Goal: Information Seeking & Learning: Learn about a topic

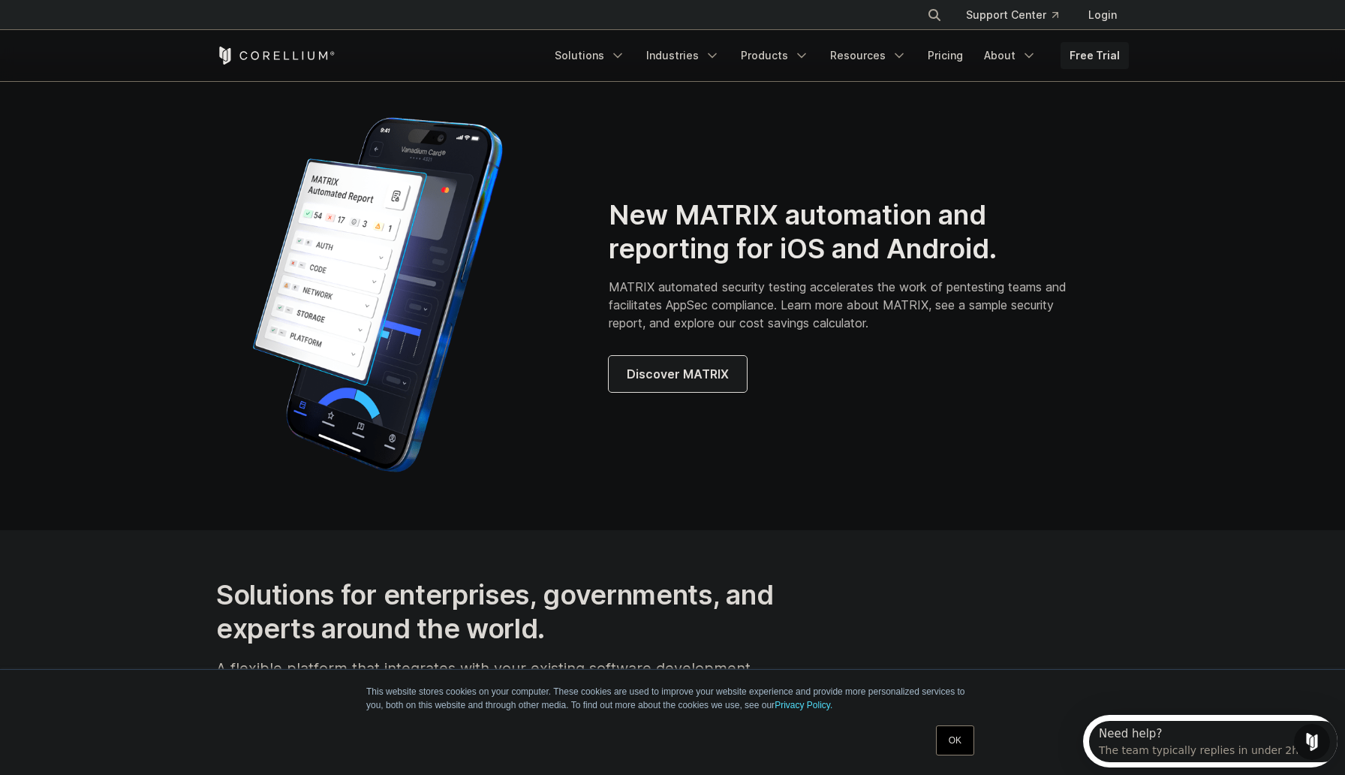
scroll to position [1376, 0]
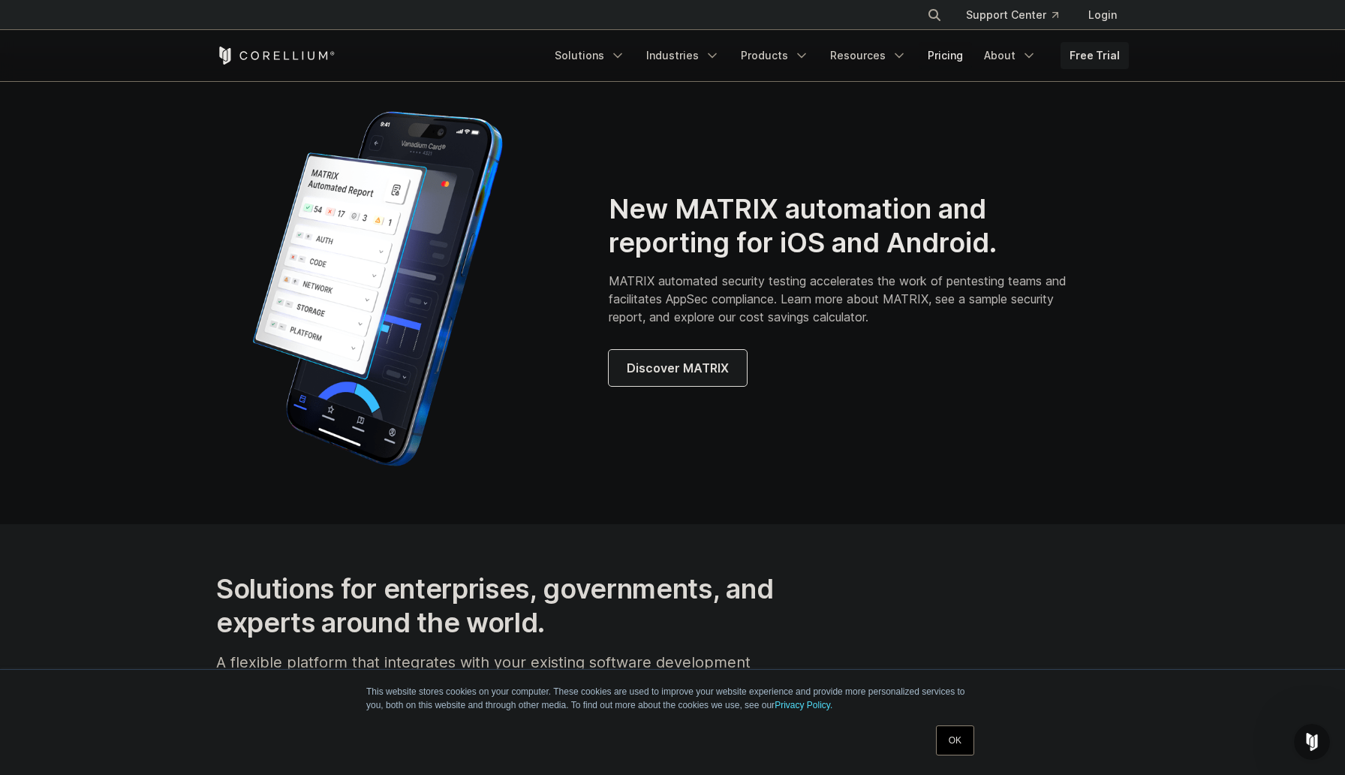
click at [965, 55] on link "Pricing" at bounding box center [945, 55] width 53 height 27
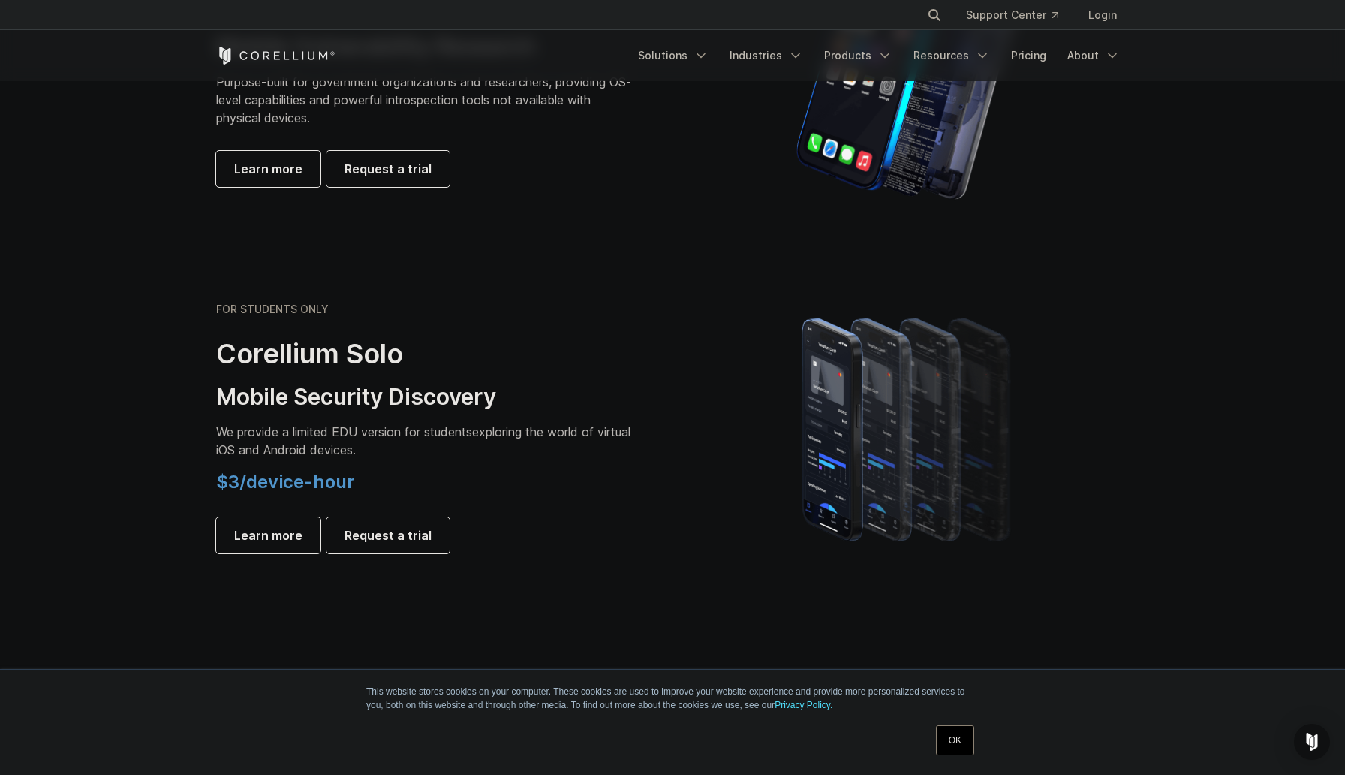
scroll to position [859, 0]
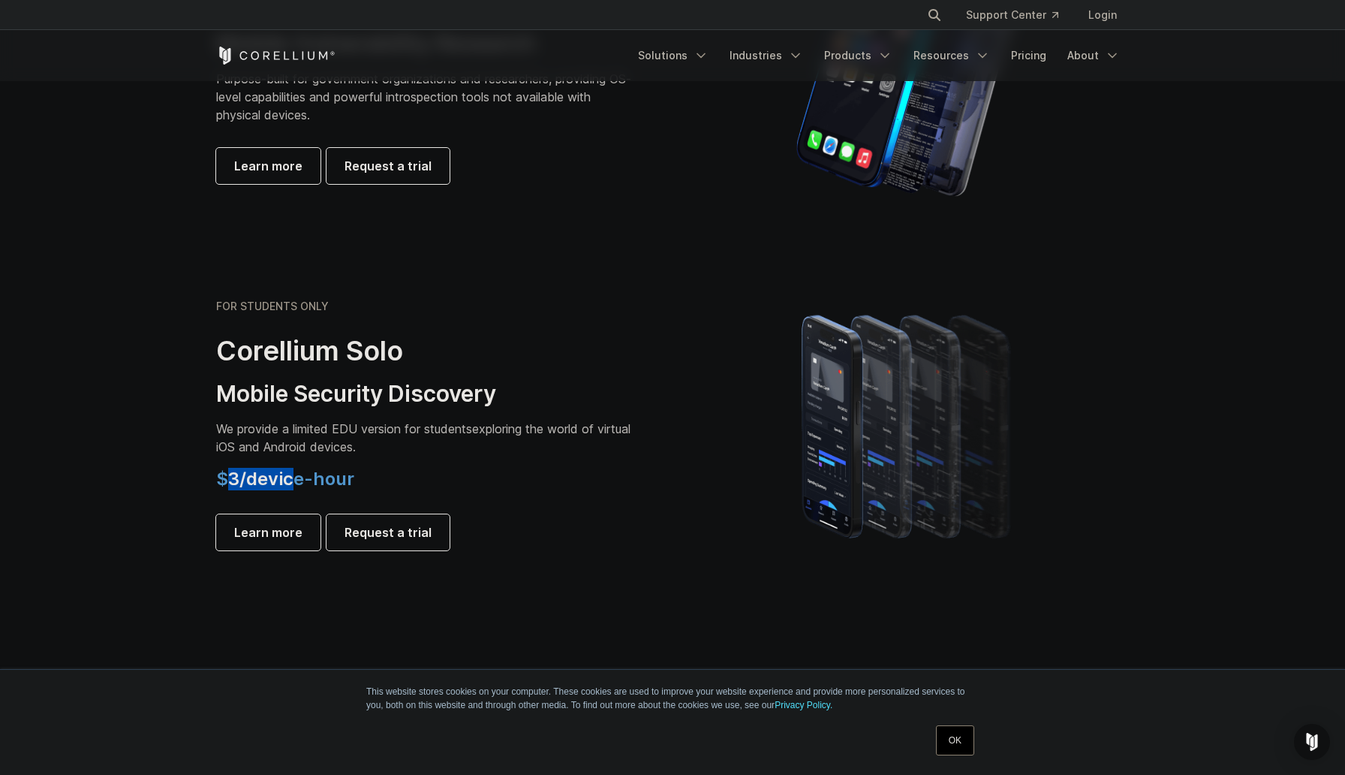
drag, startPoint x: 228, startPoint y: 480, endPoint x: 297, endPoint y: 486, distance: 68.6
click at [297, 486] on span "$3/device-hour" at bounding box center [285, 479] width 138 height 22
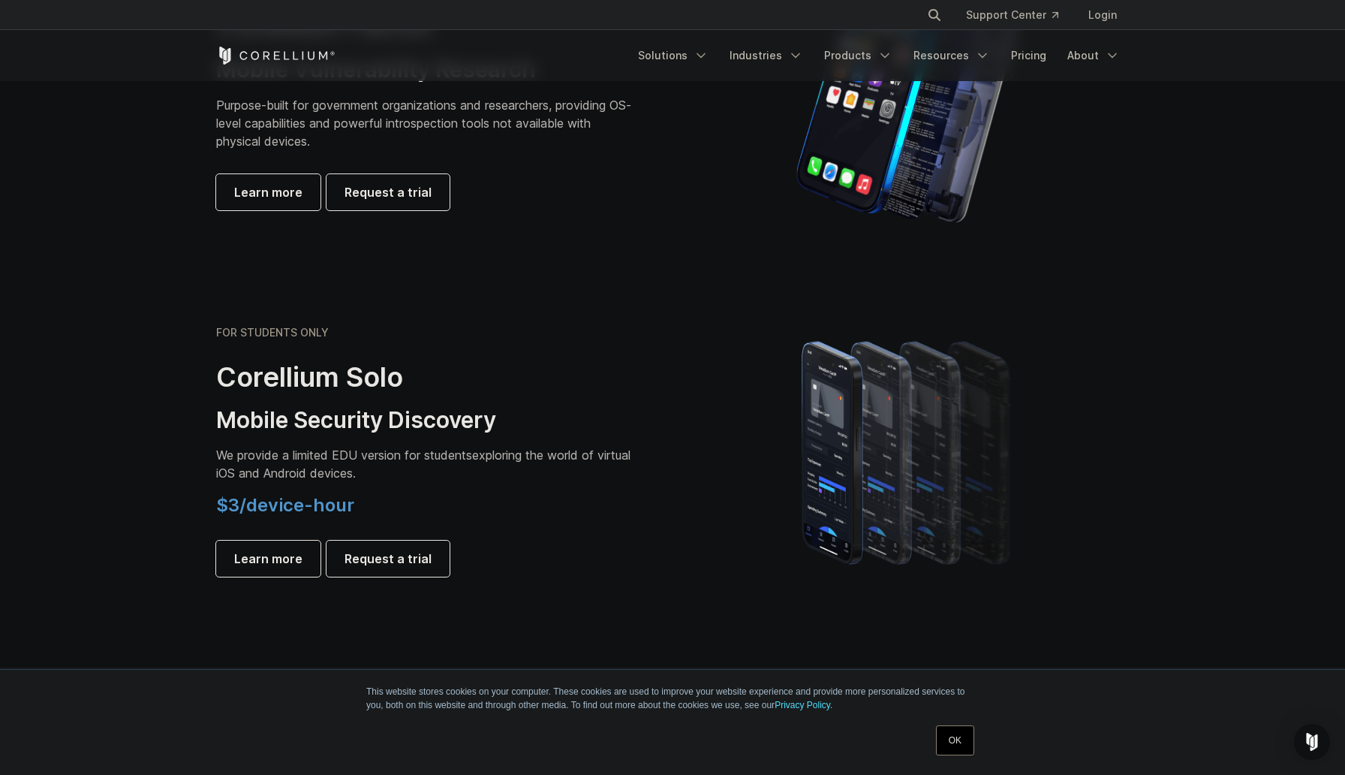
scroll to position [833, 0]
click at [369, 413] on h3 "Mobile Security Discovery" at bounding box center [426, 419] width 420 height 29
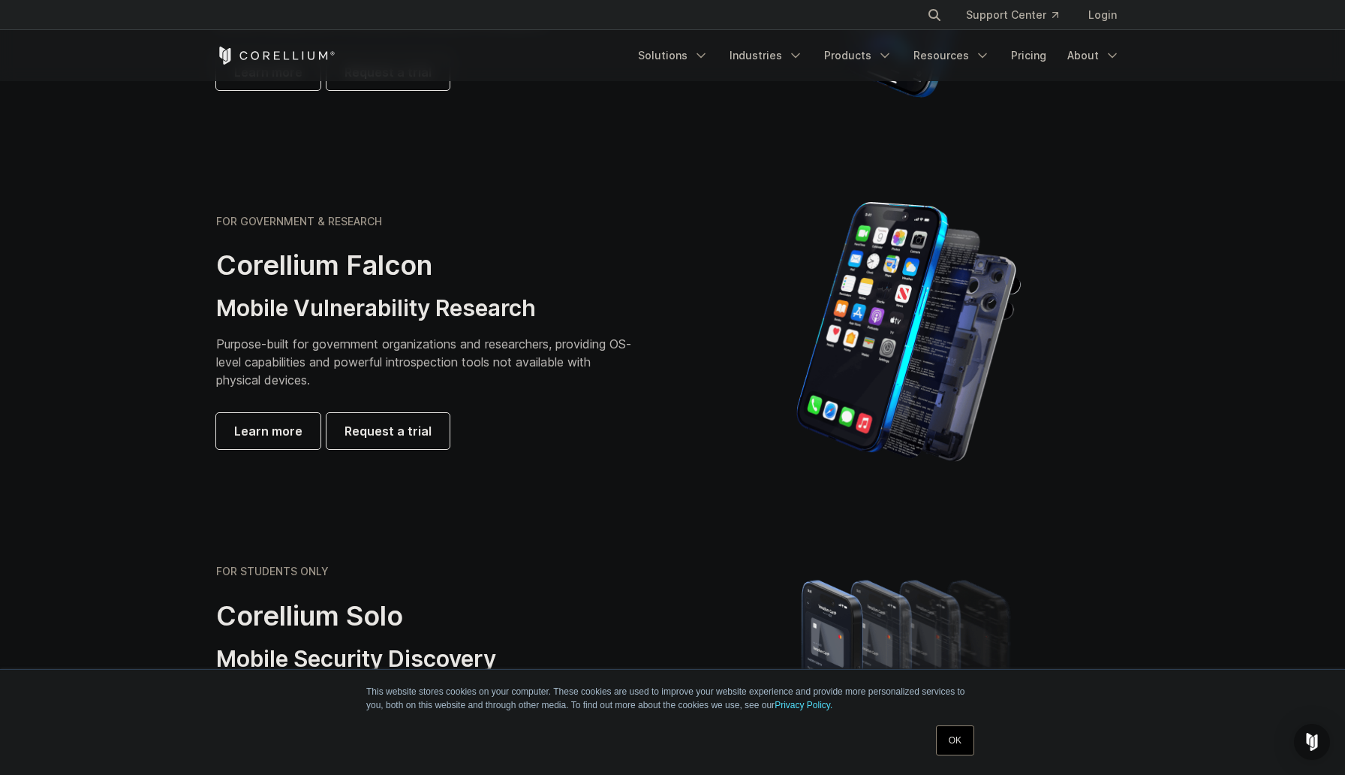
scroll to position [592, 0]
click at [298, 324] on div "FOR GOVERNMENT & RESEARCH Corellium Falcon Mobile Vulnerability Research Purpos…" at bounding box center [426, 333] width 420 height 234
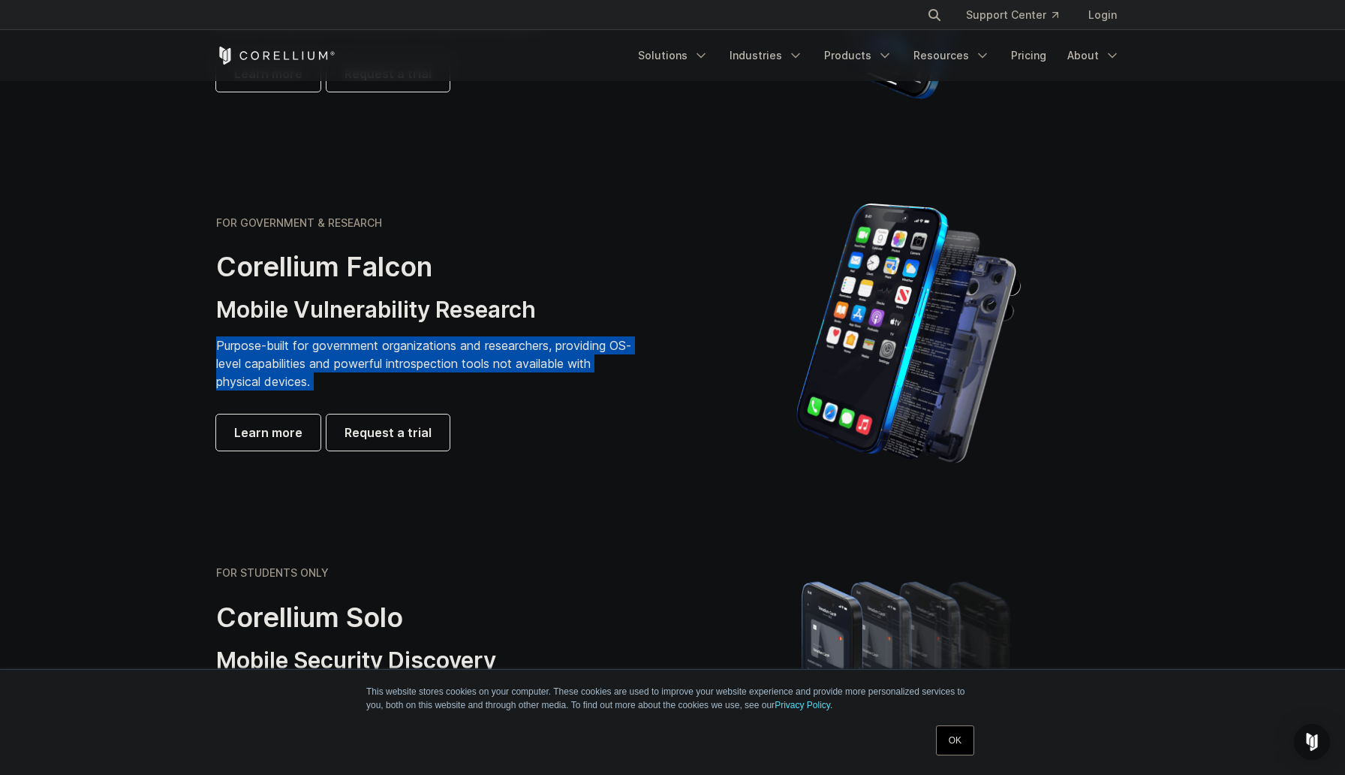
click at [298, 324] on div "FOR GOVERNMENT & RESEARCH Corellium Falcon Mobile Vulnerability Research Purpos…" at bounding box center [426, 333] width 420 height 234
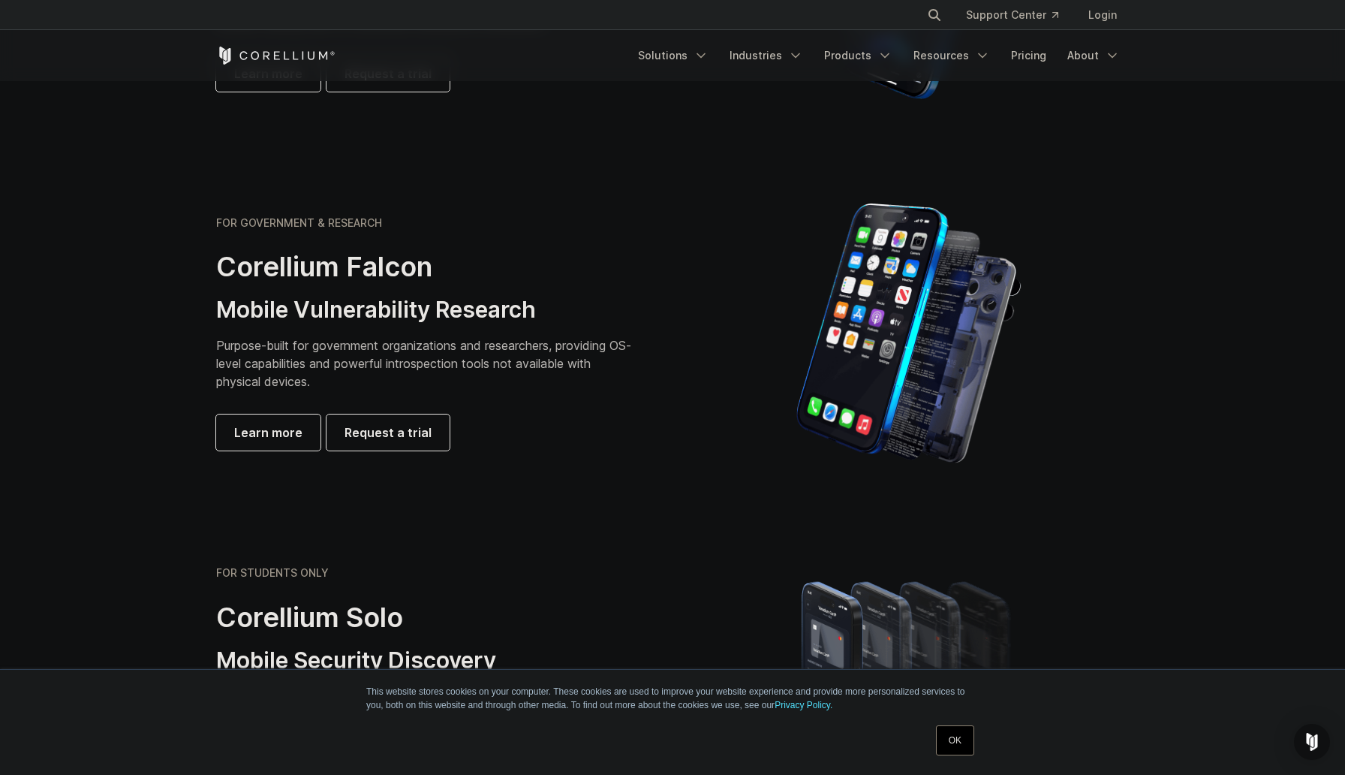
click at [298, 324] on div "FOR GOVERNMENT & RESEARCH Corellium Falcon Mobile Vulnerability Research Purpos…" at bounding box center [426, 333] width 420 height 234
click at [686, 175] on section "FOR GOVERNMENT & RESEARCH Corellium Falcon Mobile Vulnerability Research Purpos…" at bounding box center [672, 333] width 1345 height 359
click at [683, 173] on section "FOR GOVERNMENT & RESEARCH Corellium Falcon Mobile Vulnerability Research Purpos…" at bounding box center [672, 333] width 1345 height 359
